Goal: Information Seeking & Learning: Learn about a topic

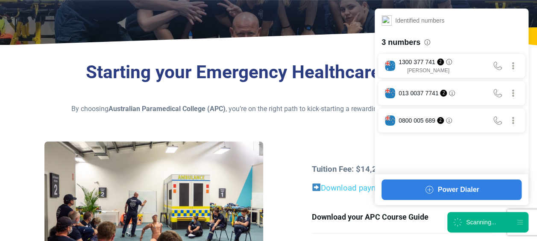
click at [458, 223] on icon at bounding box center [457, 222] width 15 height 15
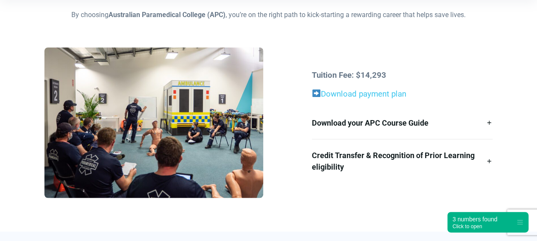
scroll to position [244, 0]
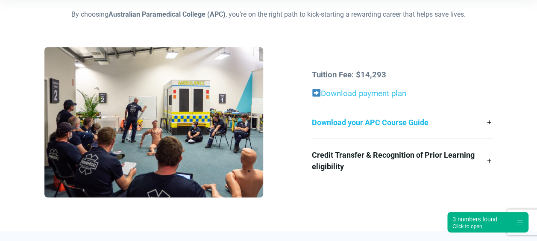
drag, startPoint x: 310, startPoint y: 62, endPoint x: 453, endPoint y: 131, distance: 159.2
click at [453, 131] on div "Tuition Fee: $14,293 Download payment plan Download your APC Course Guide Here’…" at bounding box center [268, 125] width 458 height 157
drag, startPoint x: 453, startPoint y: 131, endPoint x: 401, endPoint y: 62, distance: 86.3
click at [401, 62] on div "Tuition Fee: $14,293 Download payment plan Download your APC Course Guide Here’…" at bounding box center [268, 125] width 458 height 157
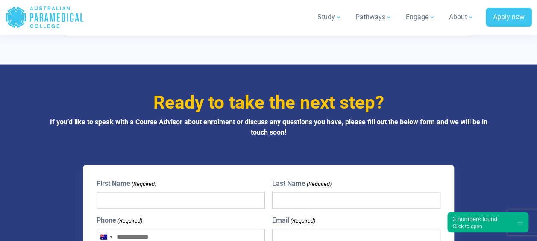
scroll to position [2425, 0]
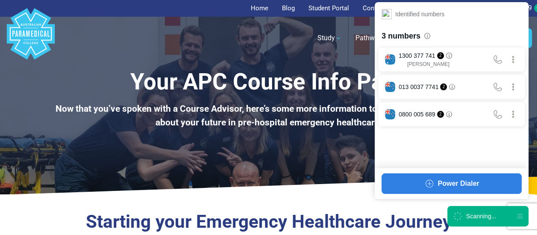
click at [484, 227] on h3 "Starting your Emergency Healthcare Journey" at bounding box center [268, 222] width 448 height 22
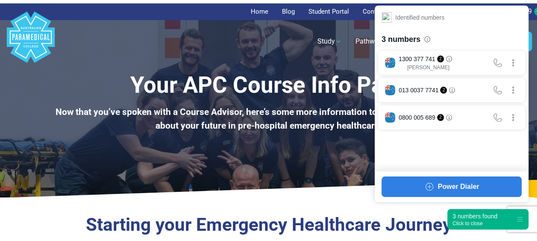
scroll to position [177, 0]
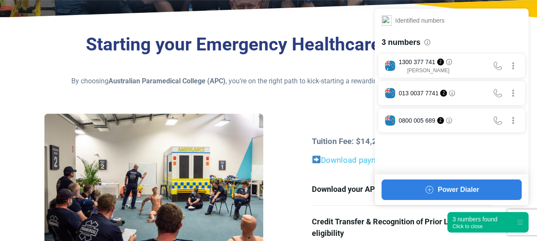
click at [469, 216] on div "3 numbers found" at bounding box center [475, 219] width 45 height 9
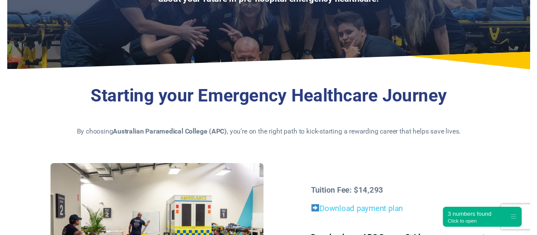
scroll to position [0, 0]
